Goal: Book appointment/travel/reservation

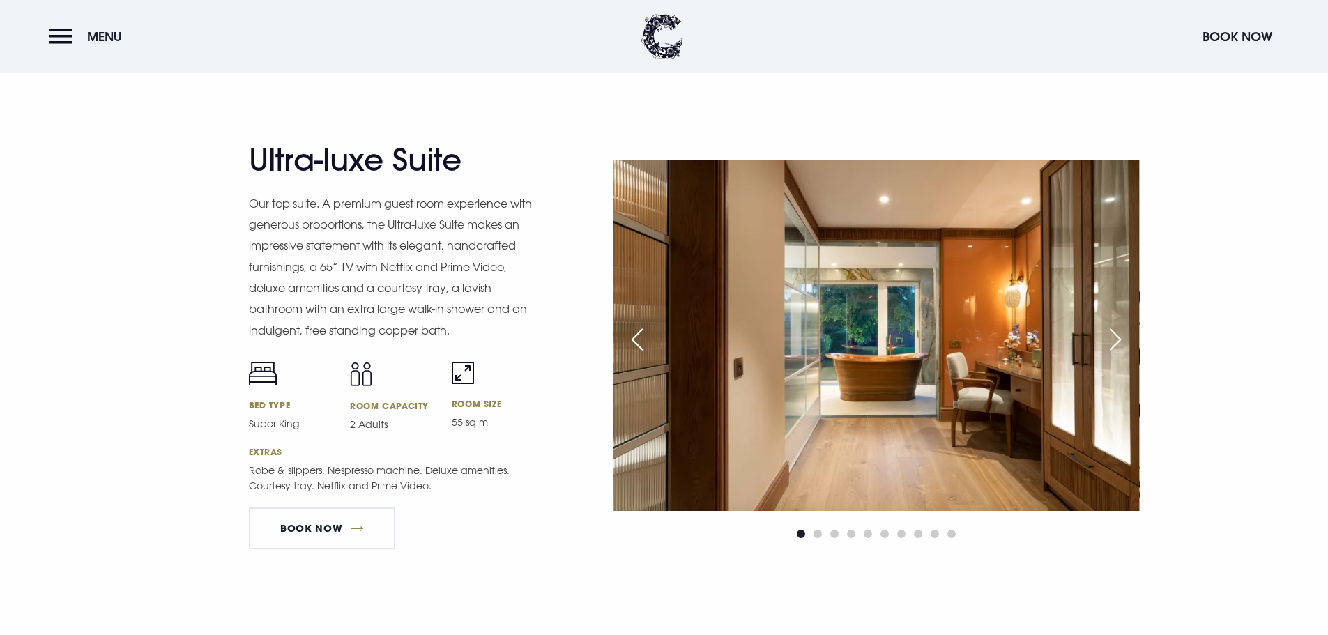
scroll to position [1882, 0]
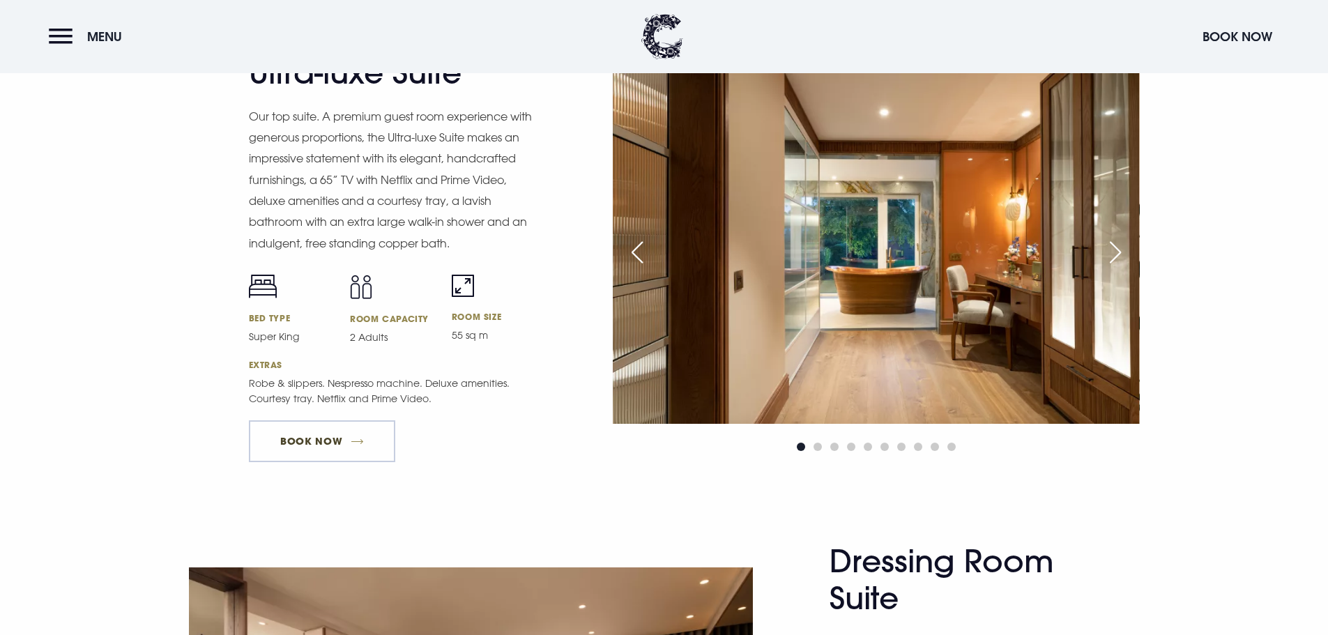
click at [367, 442] on link "Book Now" at bounding box center [322, 441] width 146 height 42
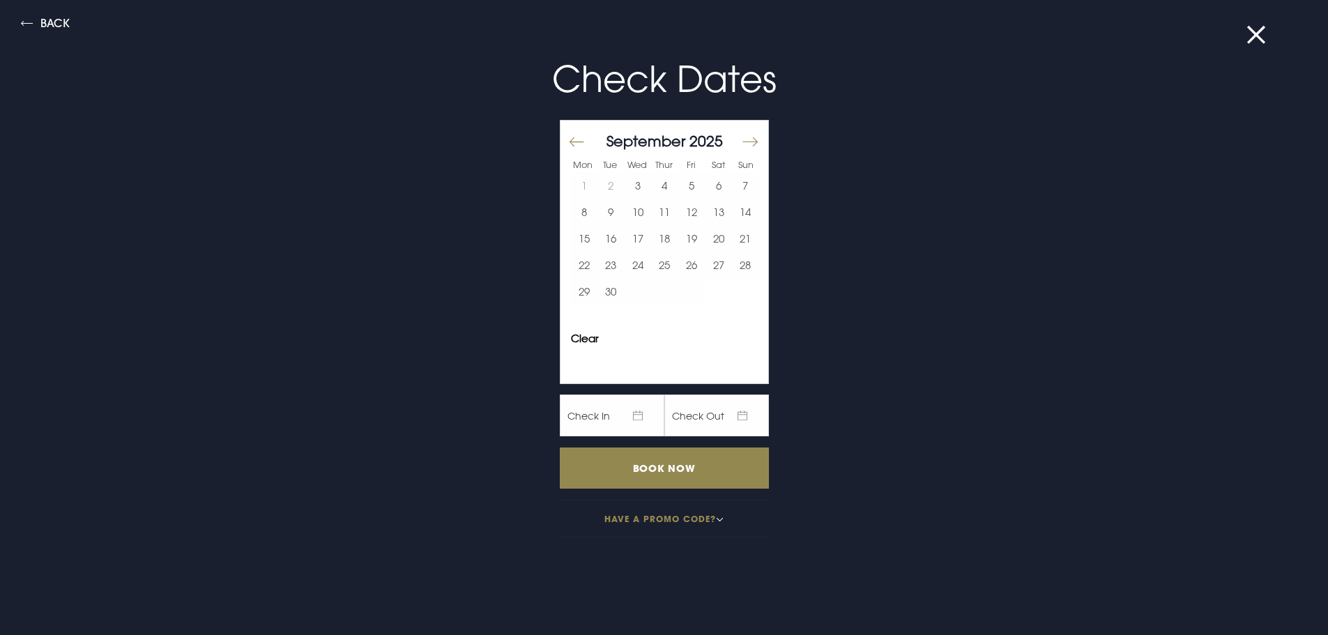
click at [1242, 35] on div "Back Check Dates Mon Tue Wed Thur Fri Sat Sun [DATE] 1 2 3 4 5 6 7 8 9 10 11 12…" at bounding box center [664, 317] width 1328 height 635
click at [1250, 36] on button at bounding box center [1265, 35] width 36 height 14
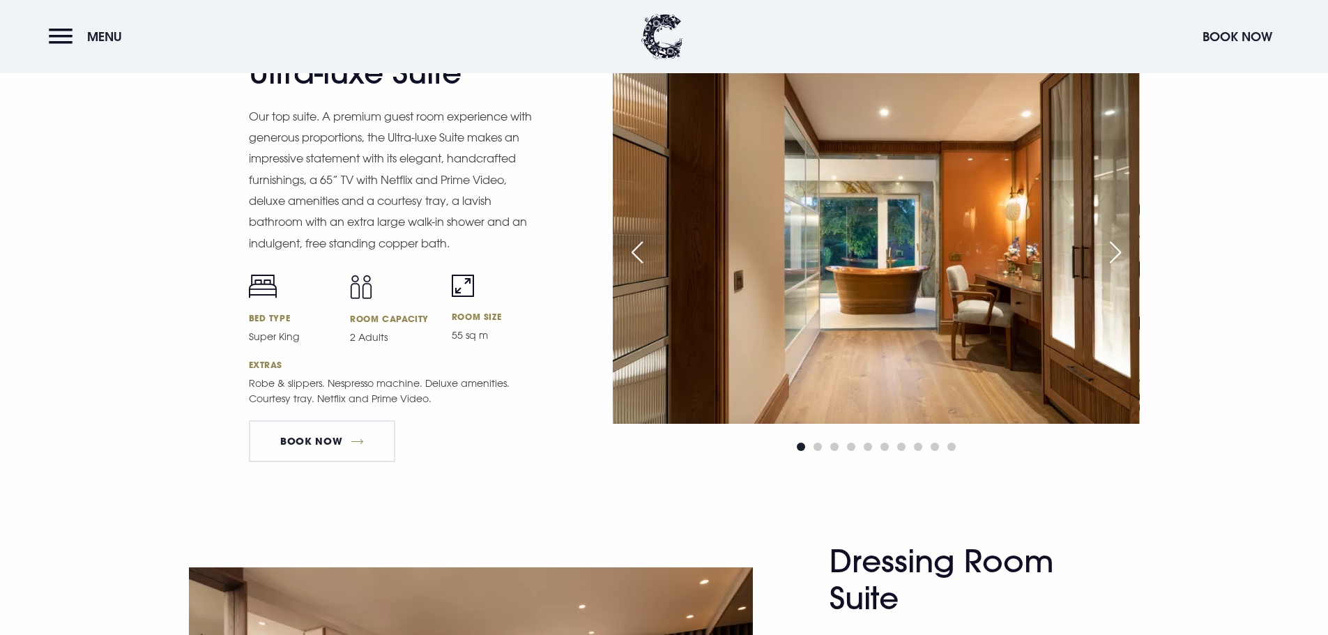
click at [1102, 247] on div "Next slide" at bounding box center [1115, 252] width 35 height 31
click at [1117, 253] on div "Next slide" at bounding box center [1115, 252] width 35 height 31
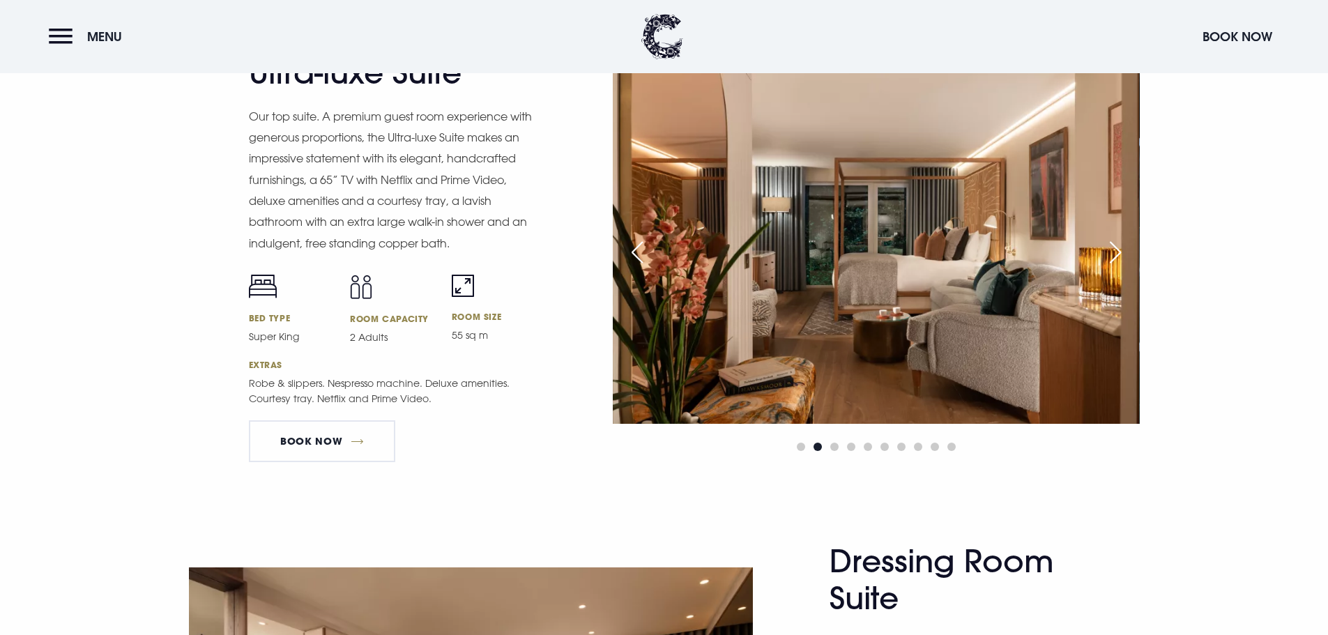
click at [1117, 253] on div "Next slide" at bounding box center [1115, 252] width 35 height 31
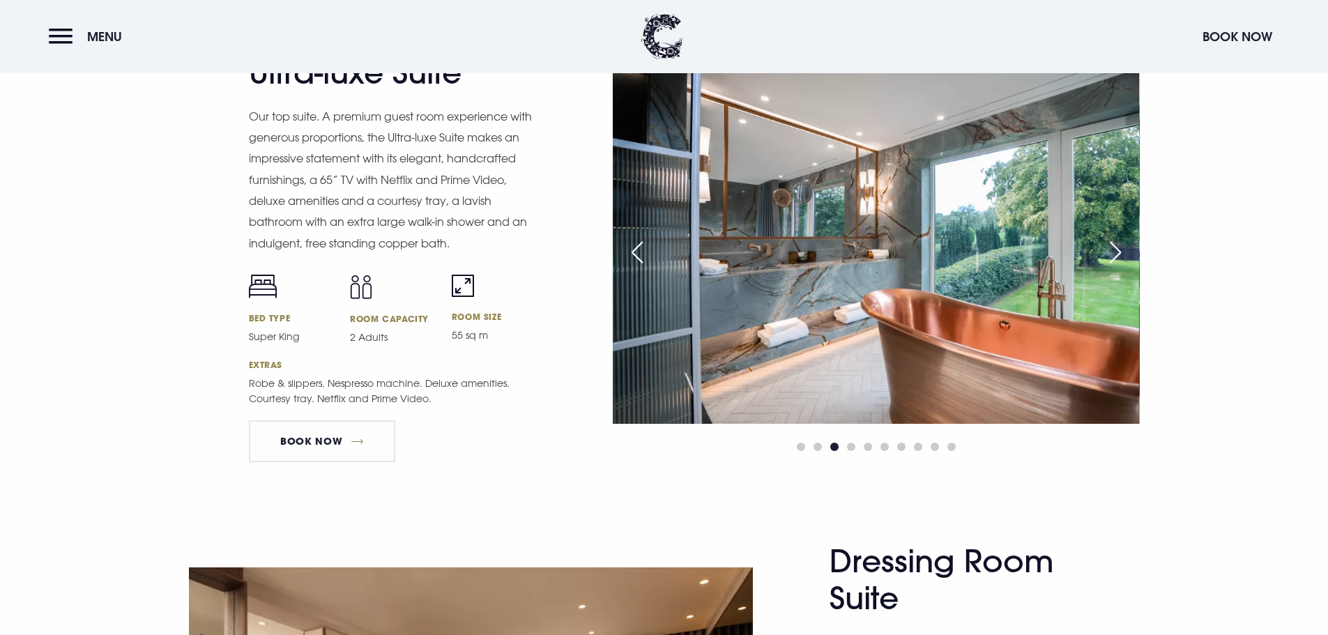
click at [1117, 253] on div "Next slide" at bounding box center [1115, 252] width 35 height 31
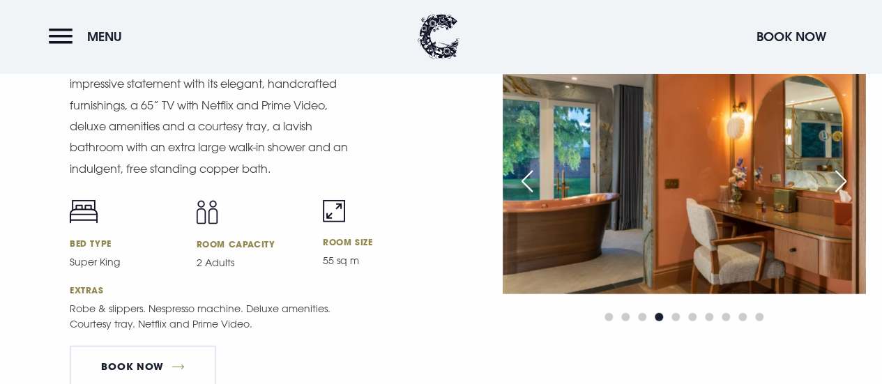
scroll to position [1743, 0]
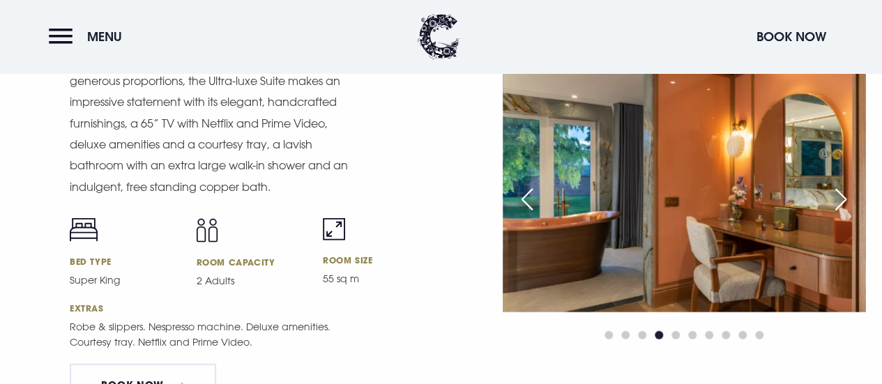
click at [834, 202] on div "Next slide" at bounding box center [840, 199] width 35 height 31
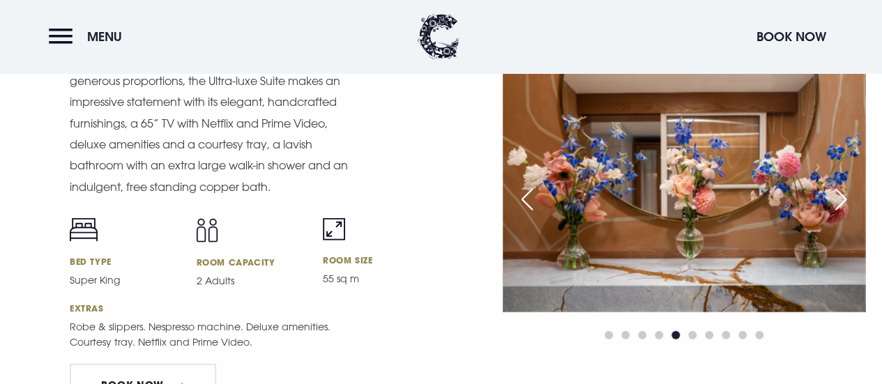
click at [525, 192] on div "Previous slide" at bounding box center [527, 199] width 35 height 31
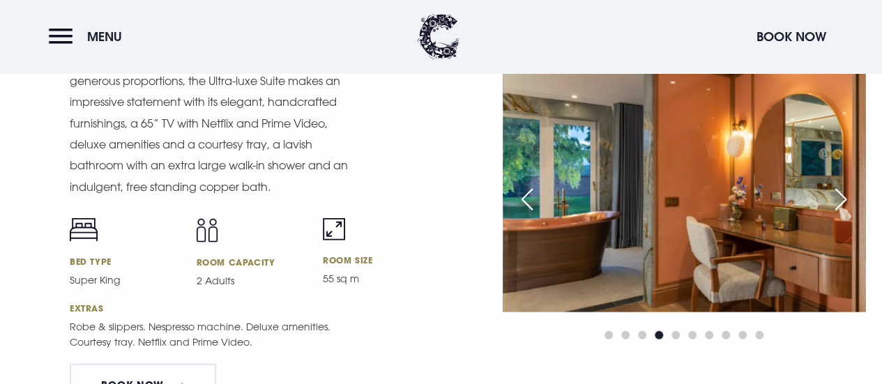
click at [835, 204] on div "Next slide" at bounding box center [840, 199] width 35 height 31
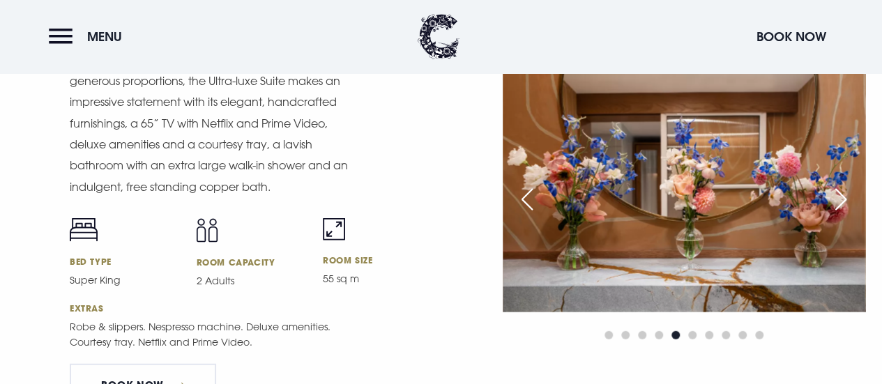
click at [835, 204] on div "Next slide" at bounding box center [840, 199] width 35 height 31
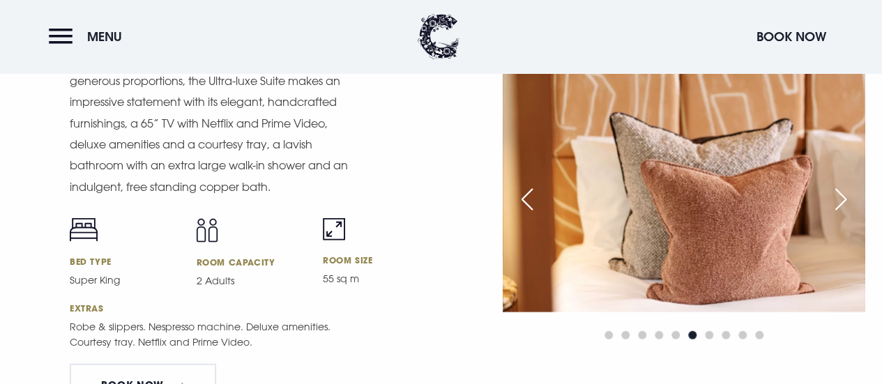
click at [835, 204] on div "Next slide" at bounding box center [840, 199] width 35 height 31
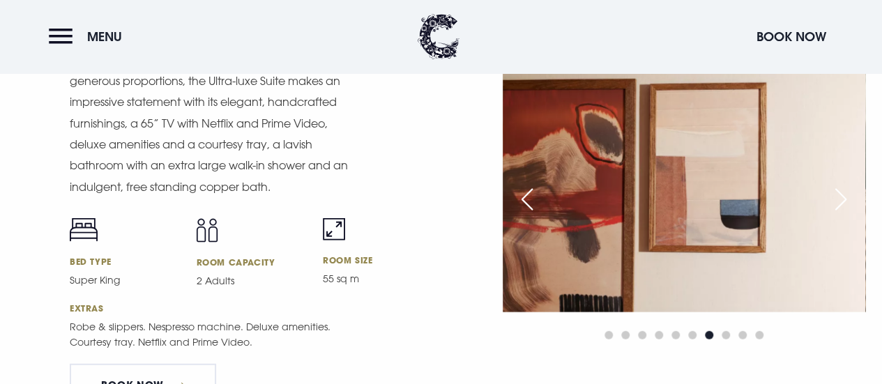
click at [835, 204] on div "Next slide" at bounding box center [840, 199] width 35 height 31
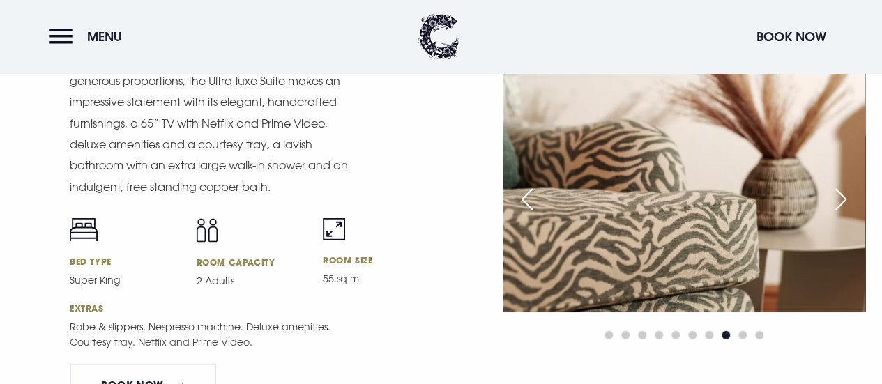
click at [835, 204] on div "Next slide" at bounding box center [840, 199] width 35 height 31
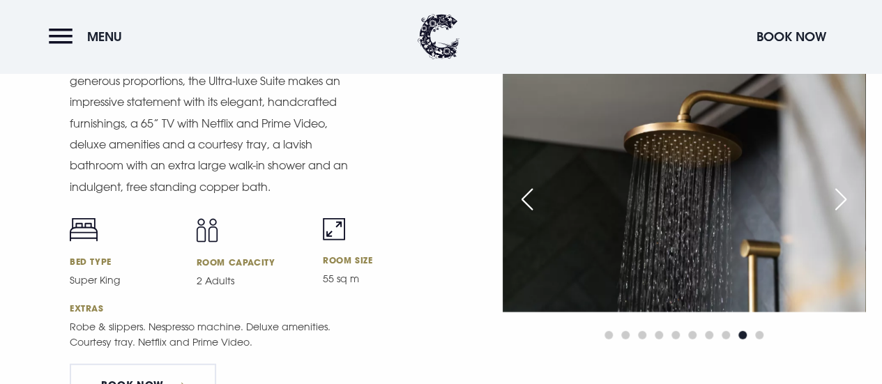
click at [835, 204] on div "Next slide" at bounding box center [840, 199] width 35 height 31
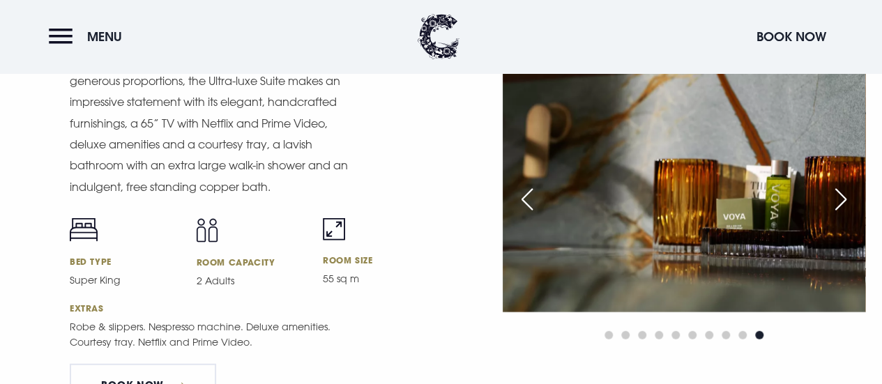
click at [835, 204] on div "Next slide" at bounding box center [840, 199] width 35 height 31
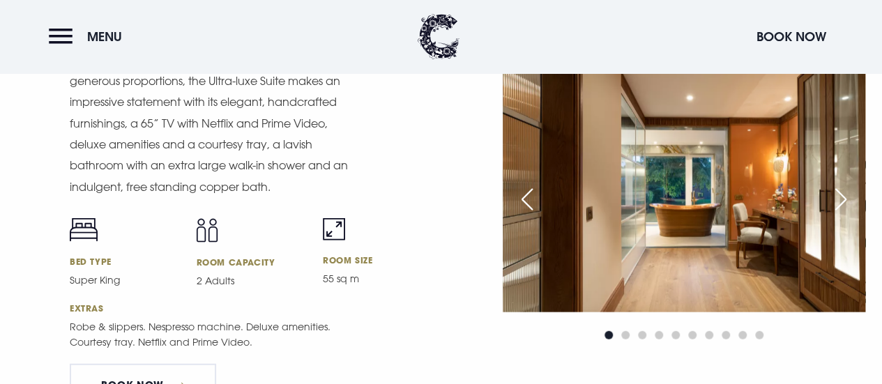
click at [782, 249] on div at bounding box center [684, 207] width 363 height 273
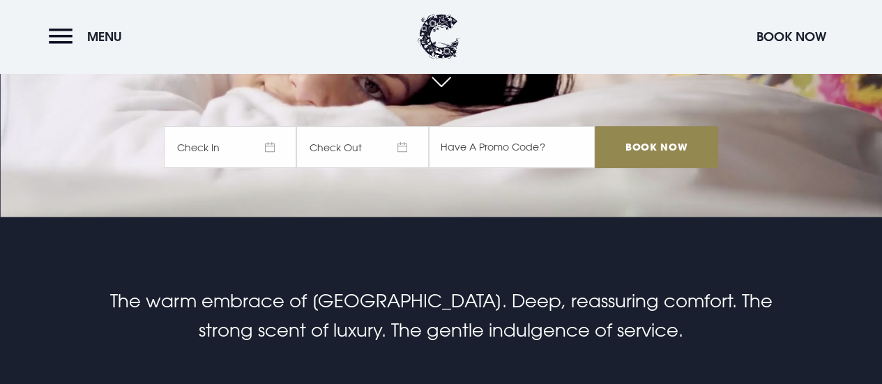
scroll to position [0, 0]
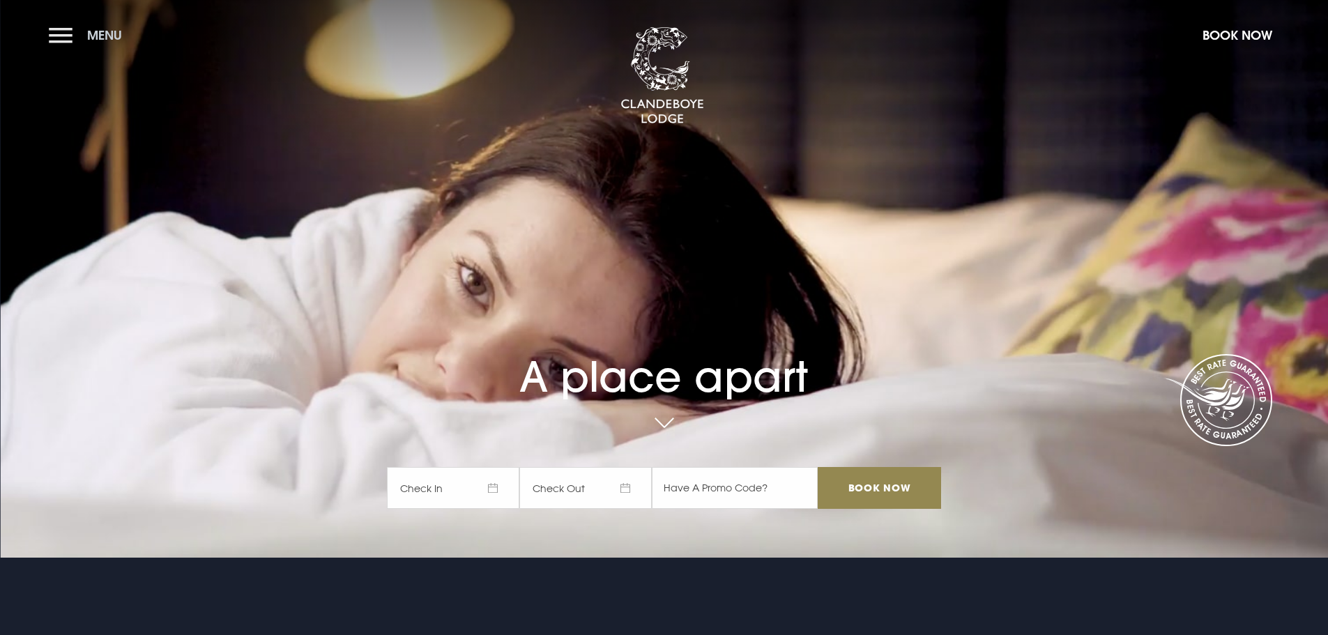
click at [52, 35] on button "Menu" at bounding box center [89, 35] width 80 height 30
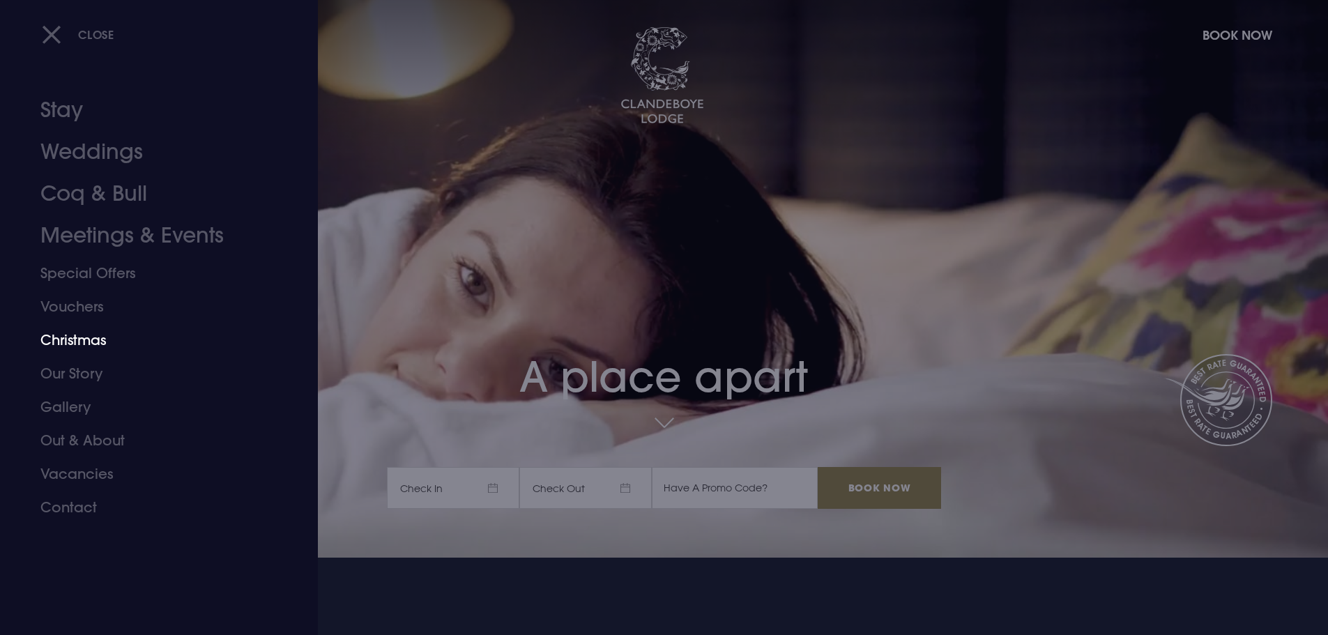
click at [86, 347] on link "Christmas" at bounding box center [150, 339] width 220 height 33
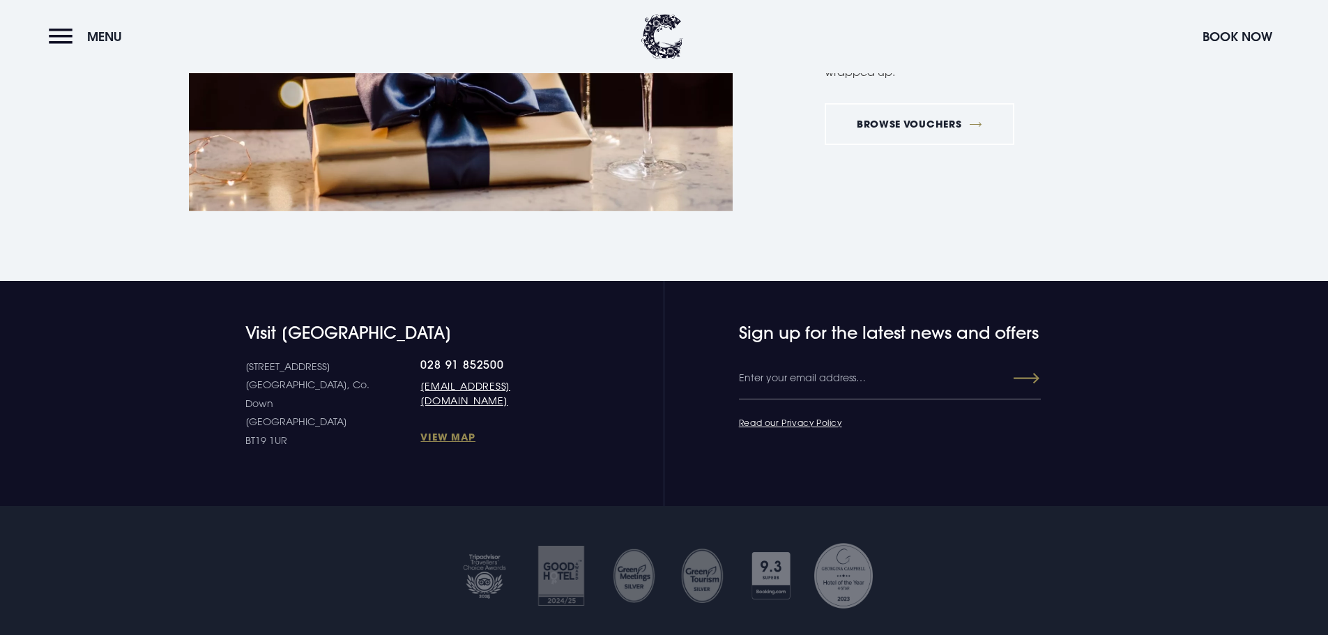
scroll to position [3277, 0]
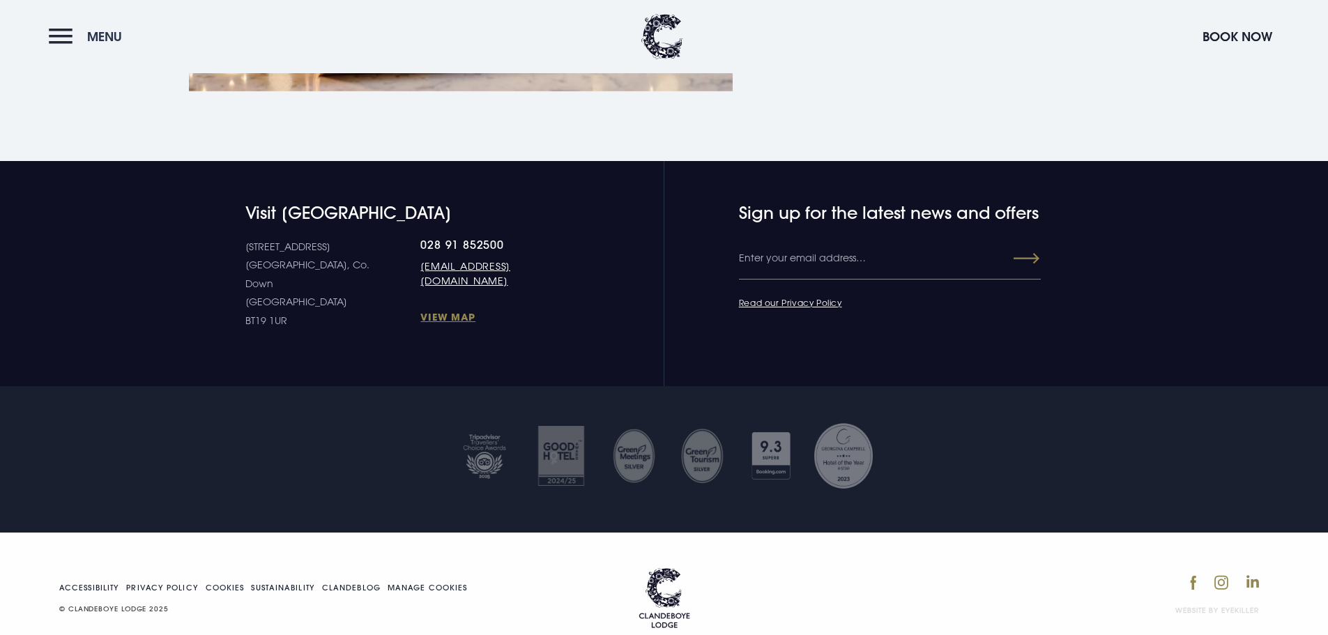
click at [53, 34] on button "Menu" at bounding box center [89, 37] width 80 height 30
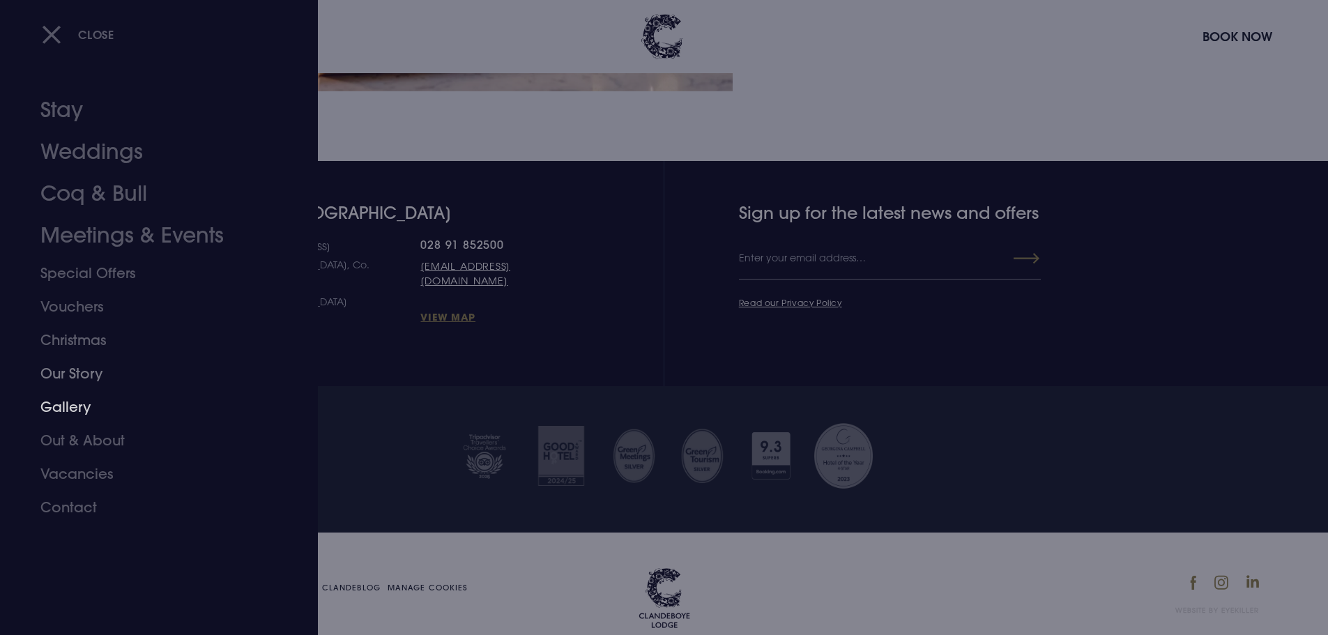
click at [83, 411] on link "Gallery" at bounding box center [150, 406] width 220 height 33
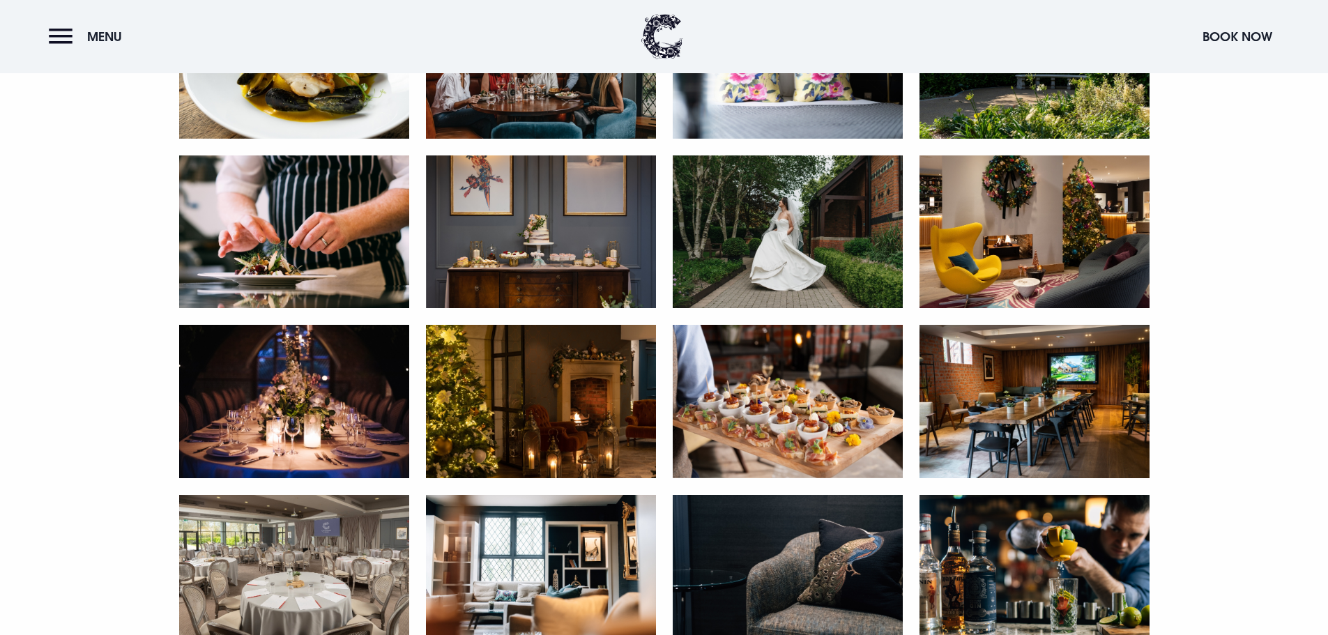
scroll to position [2440, 0]
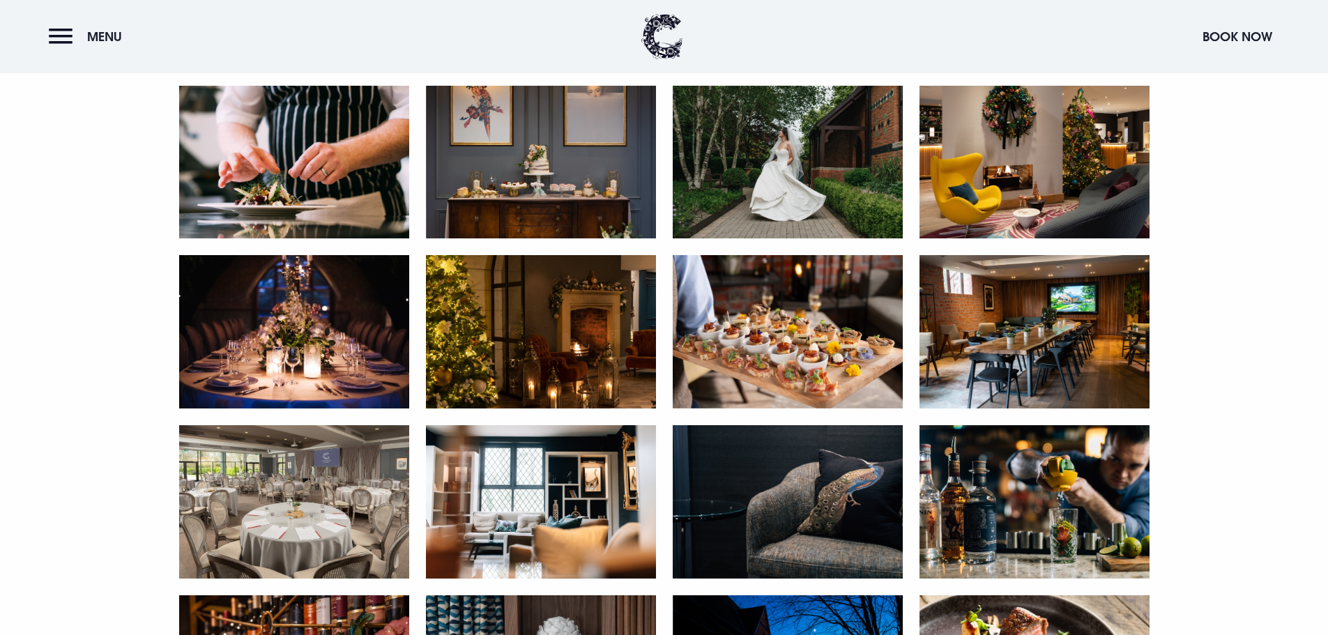
click at [588, 302] on img at bounding box center [541, 331] width 230 height 153
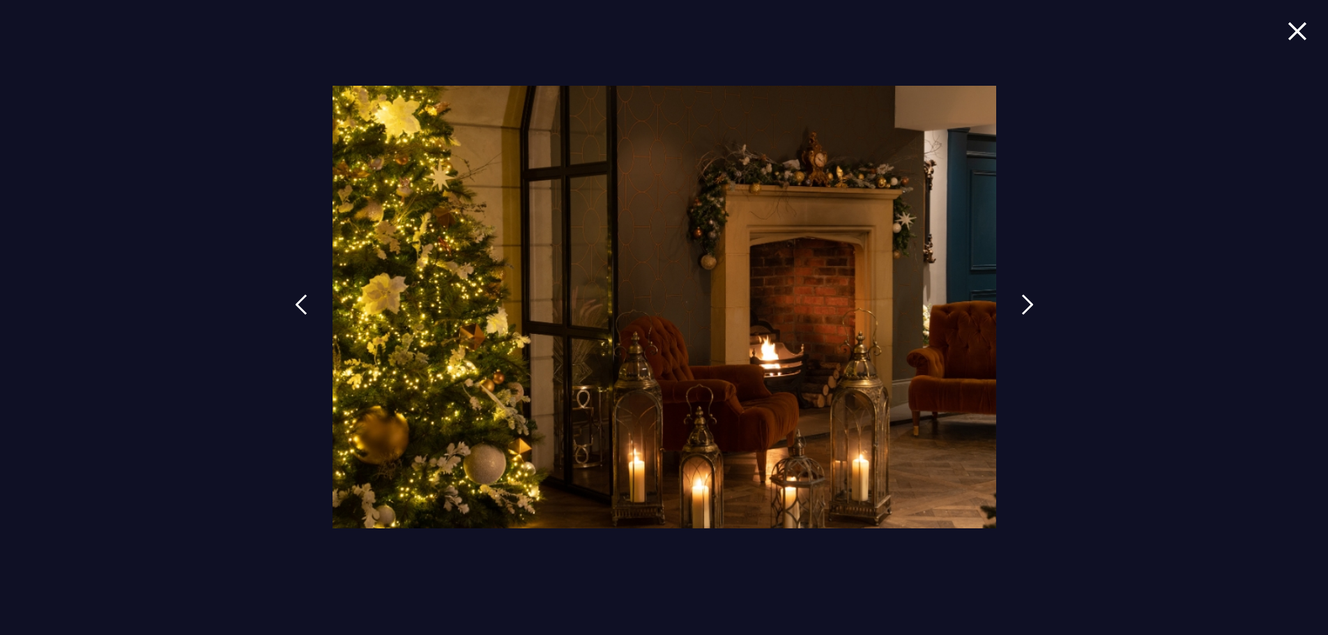
click at [588, 302] on img at bounding box center [665, 307] width 664 height 442
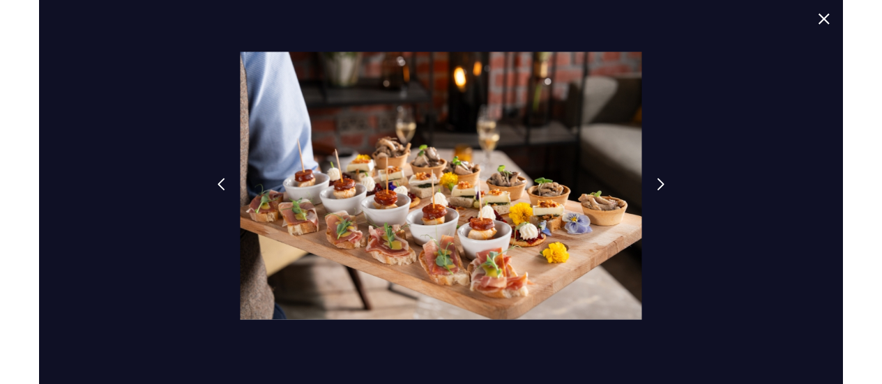
scroll to position [2097, 0]
